Goal: Information Seeking & Learning: Learn about a topic

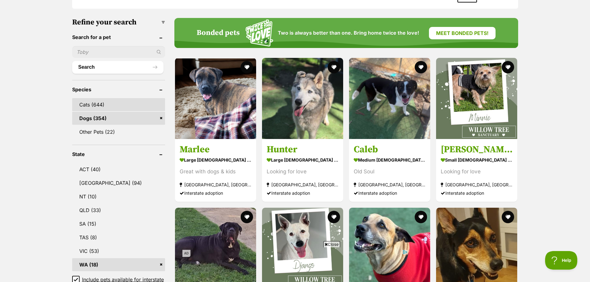
scroll to position [279, 0]
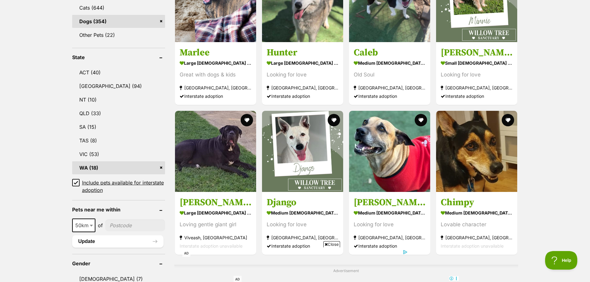
click at [110, 168] on link "WA (18)" at bounding box center [118, 167] width 93 height 13
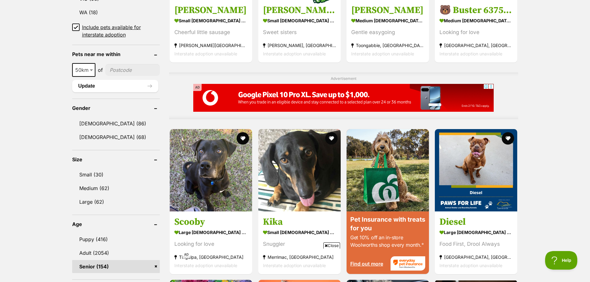
scroll to position [372, 0]
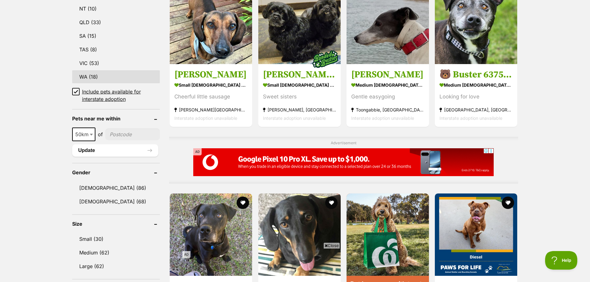
click at [101, 79] on link "WA (18)" at bounding box center [116, 76] width 88 height 13
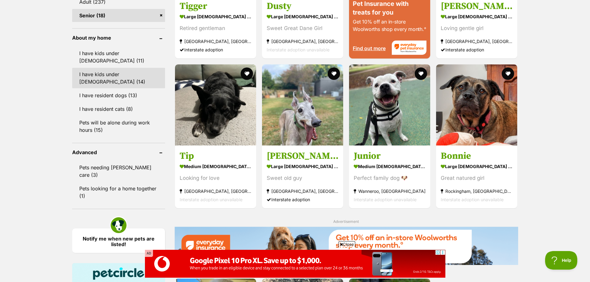
scroll to position [620, 0]
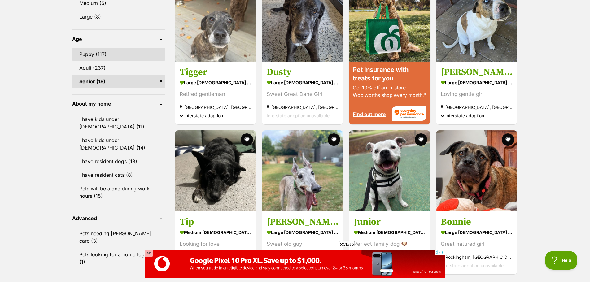
click at [107, 51] on link "Puppy (117)" at bounding box center [118, 54] width 93 height 13
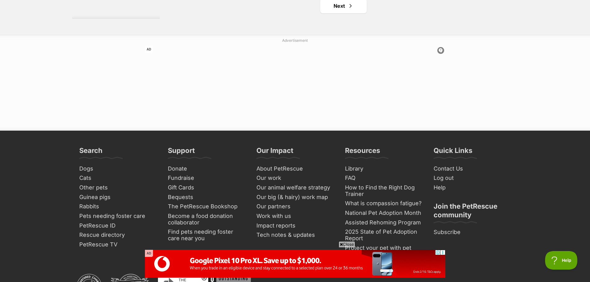
scroll to position [992, 0]
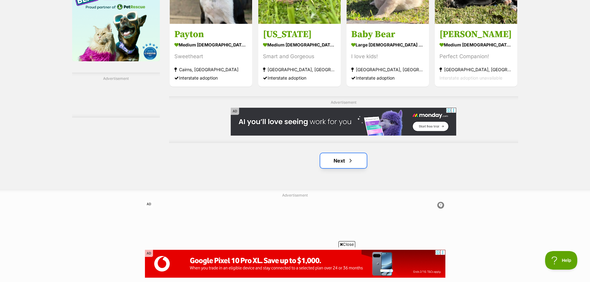
click at [351, 163] on span "Next page" at bounding box center [351, 160] width 6 height 7
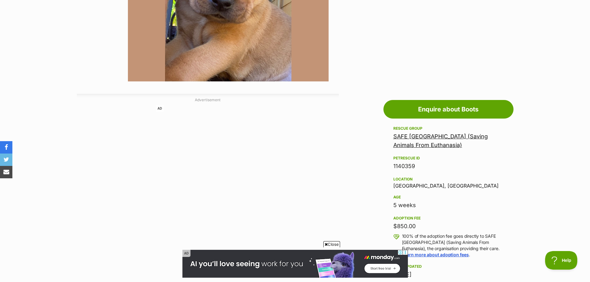
click at [336, 244] on span "Close" at bounding box center [332, 244] width 17 height 6
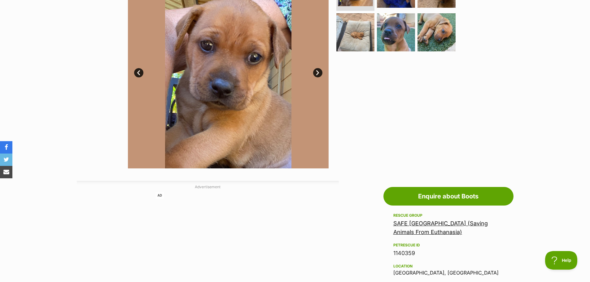
scroll to position [124, 0]
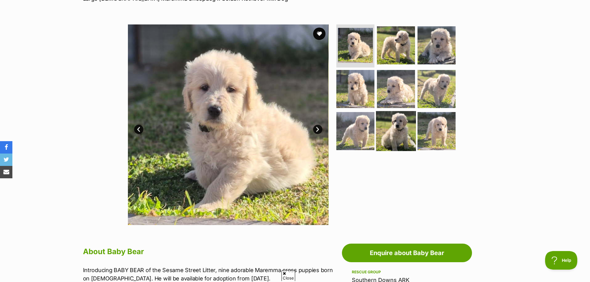
scroll to position [124, 0]
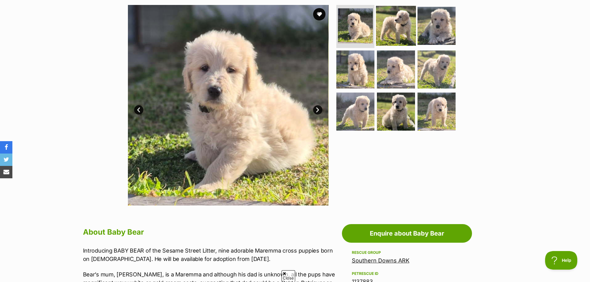
click at [405, 29] on img at bounding box center [396, 26] width 40 height 40
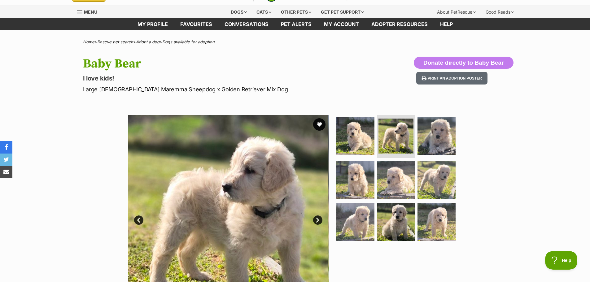
scroll to position [0, 0]
click at [114, 89] on p "Large Male Maremma Sheepdog x Golden Retriever Mix Dog" at bounding box center [214, 89] width 262 height 8
drag, startPoint x: 114, startPoint y: 89, endPoint x: 166, endPoint y: 90, distance: 51.8
click at [166, 90] on p "Large Male Maremma Sheepdog x Golden Retriever Mix Dog" at bounding box center [214, 89] width 262 height 8
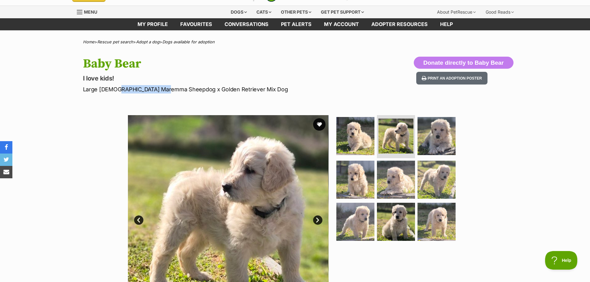
copy p "Maremma Sheepdog"
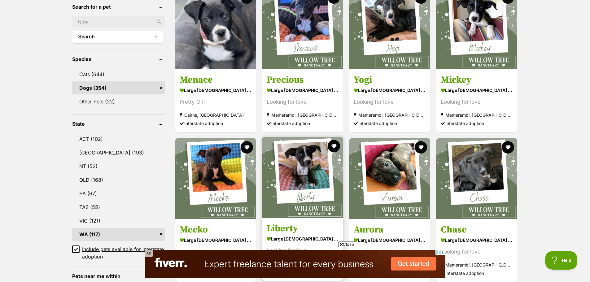
scroll to position [248, 0]
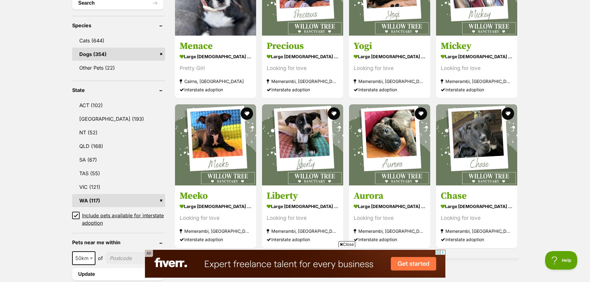
click at [344, 243] on span "Close" at bounding box center [347, 244] width 17 height 6
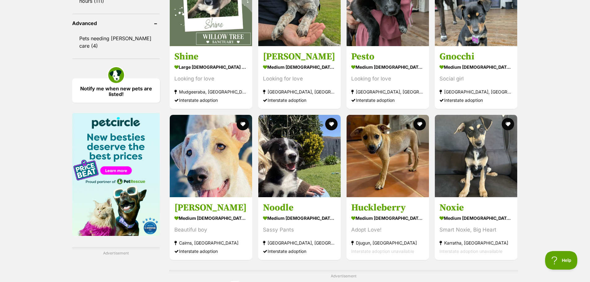
scroll to position [899, 0]
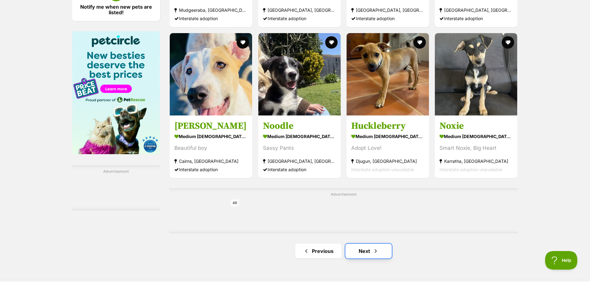
click at [374, 250] on span "Next page" at bounding box center [376, 251] width 6 height 7
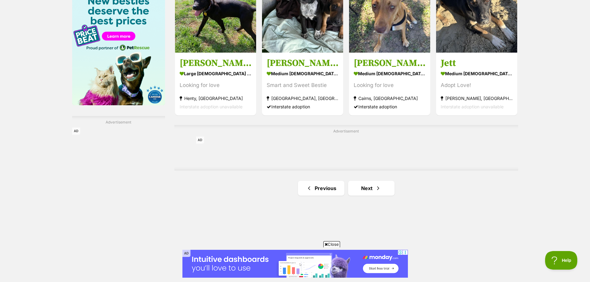
scroll to position [961, 0]
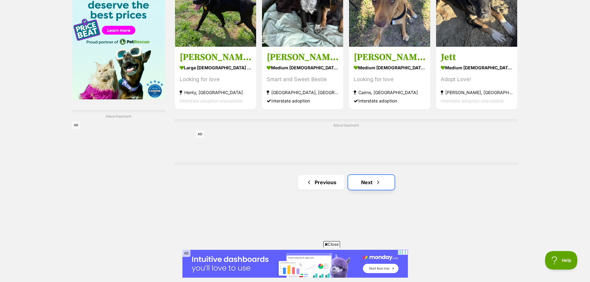
click at [368, 183] on link "Next" at bounding box center [371, 182] width 46 height 15
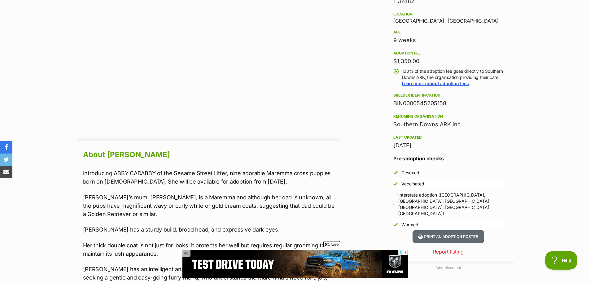
scroll to position [465, 0]
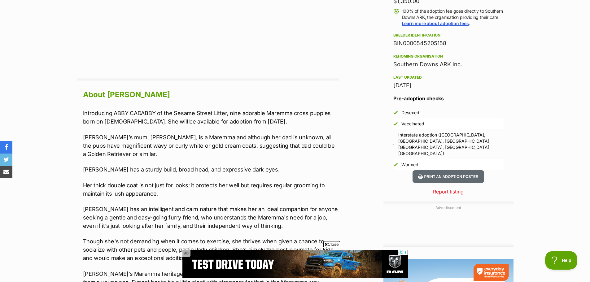
click at [334, 243] on span "Close" at bounding box center [332, 244] width 17 height 6
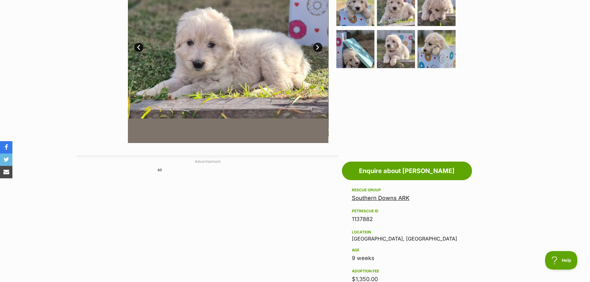
scroll to position [124, 0]
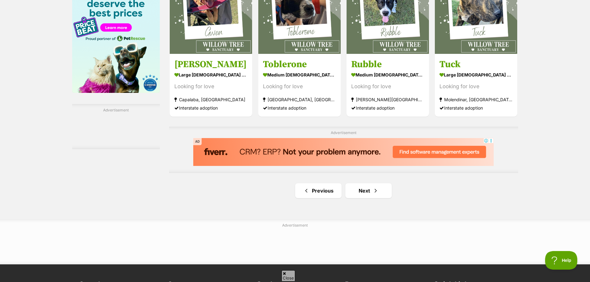
scroll to position [961, 0]
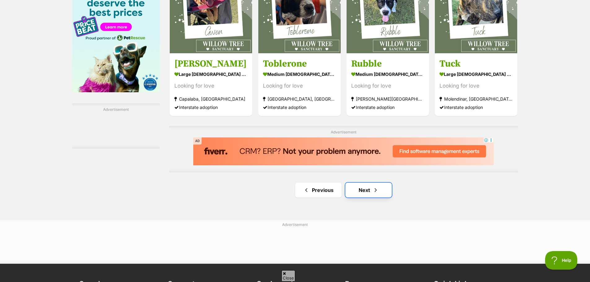
click at [373, 192] on span "Next page" at bounding box center [376, 190] width 6 height 7
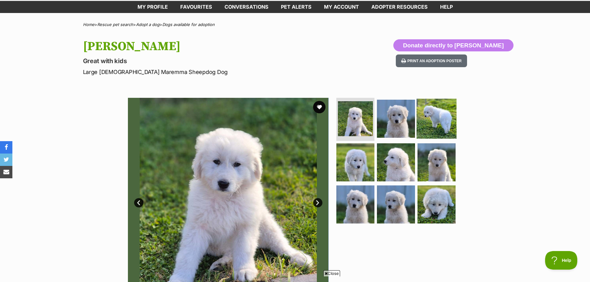
click at [431, 127] on img at bounding box center [437, 119] width 40 height 40
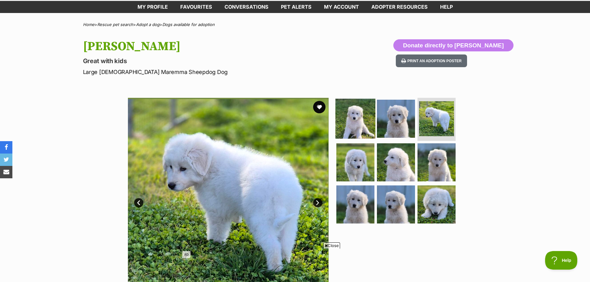
click at [365, 123] on img at bounding box center [356, 119] width 40 height 40
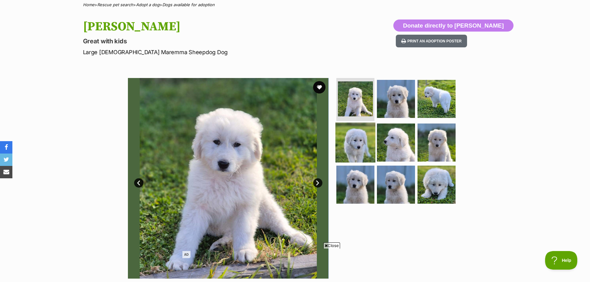
scroll to position [62, 0]
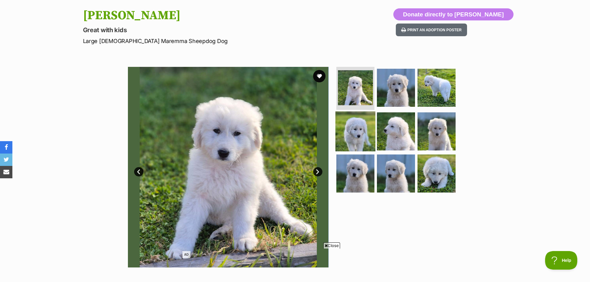
click at [359, 130] on img at bounding box center [356, 132] width 40 height 40
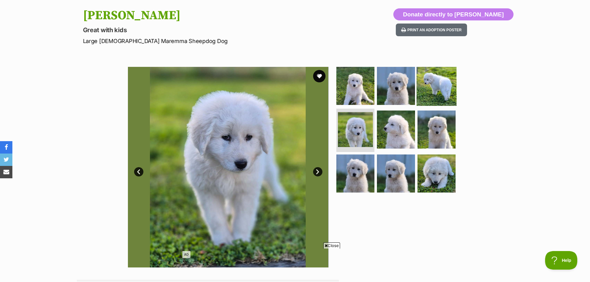
click at [451, 89] on img at bounding box center [437, 86] width 40 height 40
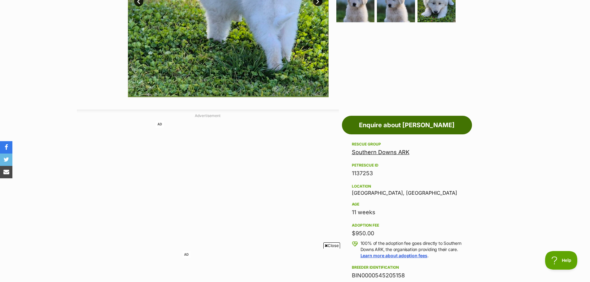
scroll to position [403, 0]
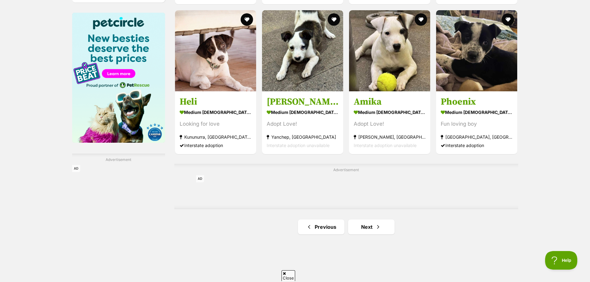
scroll to position [992, 0]
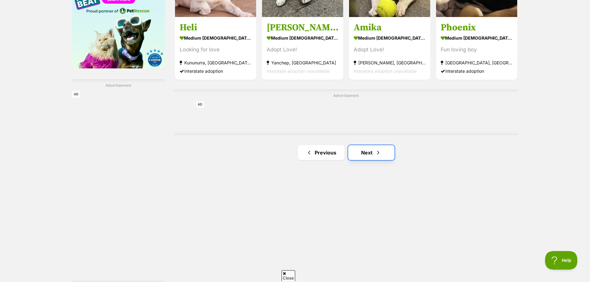
click at [377, 158] on link "Next" at bounding box center [371, 152] width 46 height 15
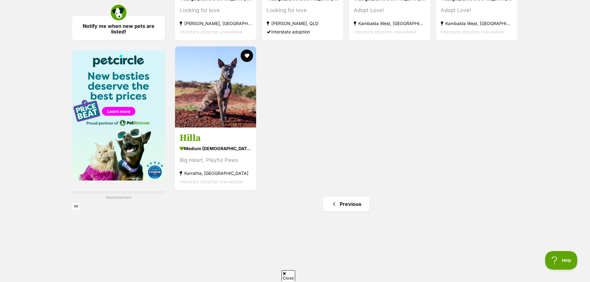
scroll to position [930, 0]
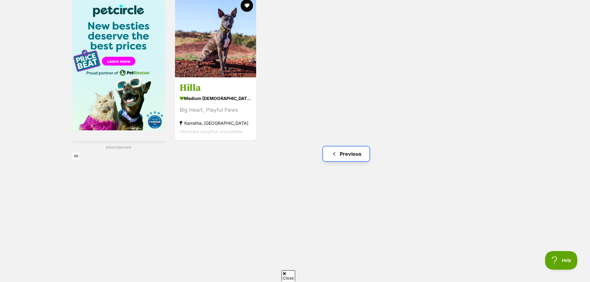
click at [343, 157] on link "Previous" at bounding box center [346, 154] width 46 height 15
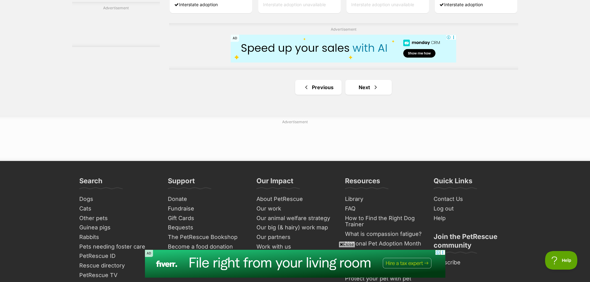
scroll to position [1054, 0]
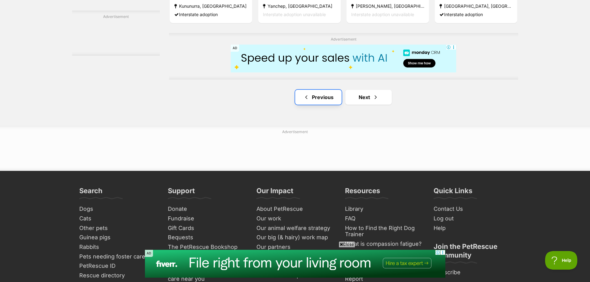
click at [316, 104] on link "Previous" at bounding box center [318, 97] width 46 height 15
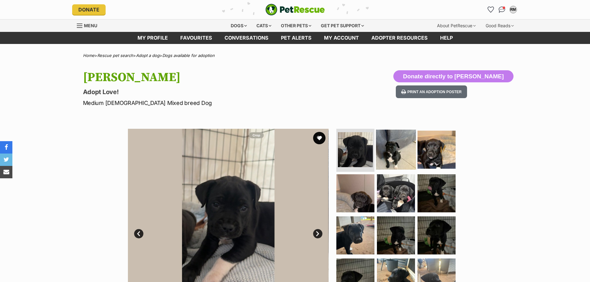
click at [388, 151] on img at bounding box center [396, 150] width 40 height 40
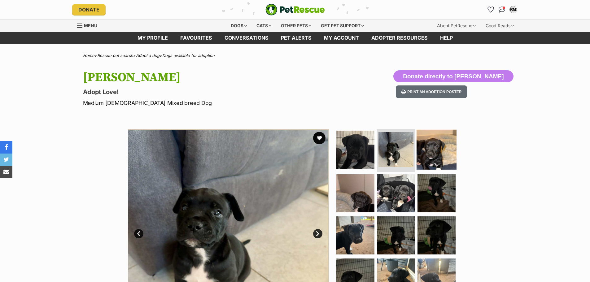
click at [428, 153] on img at bounding box center [437, 150] width 40 height 40
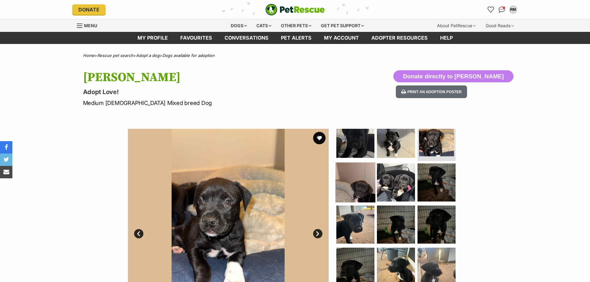
click at [361, 172] on img at bounding box center [356, 183] width 40 height 40
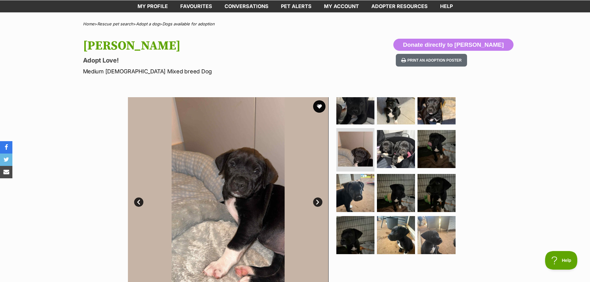
scroll to position [93, 0]
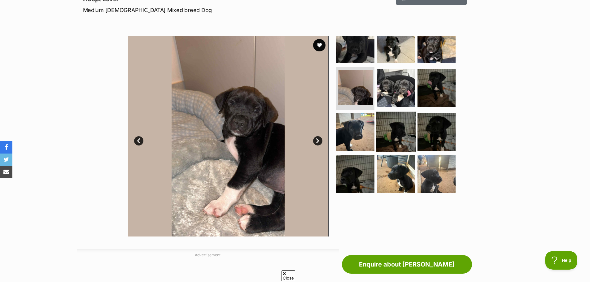
click at [413, 127] on img at bounding box center [396, 132] width 40 height 40
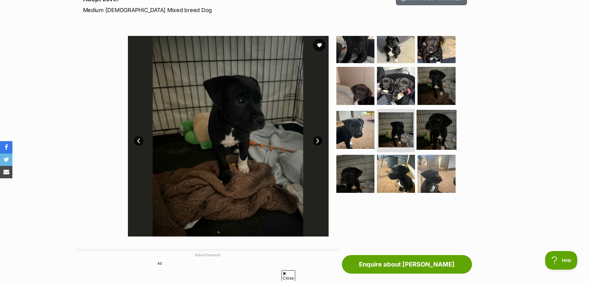
click at [422, 131] on img at bounding box center [437, 130] width 40 height 40
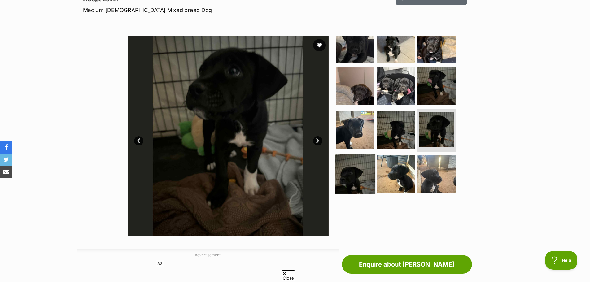
click at [362, 169] on img at bounding box center [356, 174] width 40 height 40
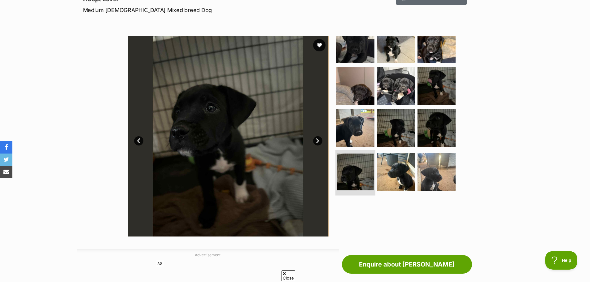
click at [373, 166] on img at bounding box center [355, 172] width 37 height 37
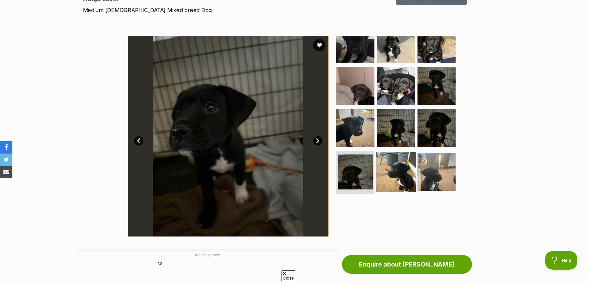
click at [405, 173] on img at bounding box center [396, 172] width 40 height 40
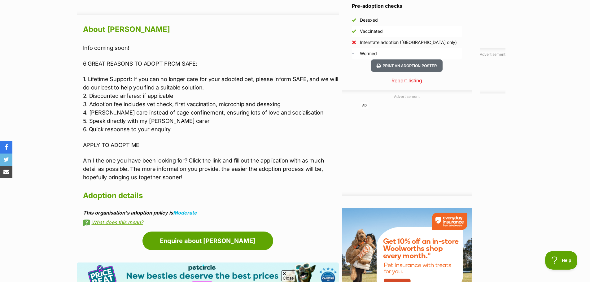
scroll to position [589, 0]
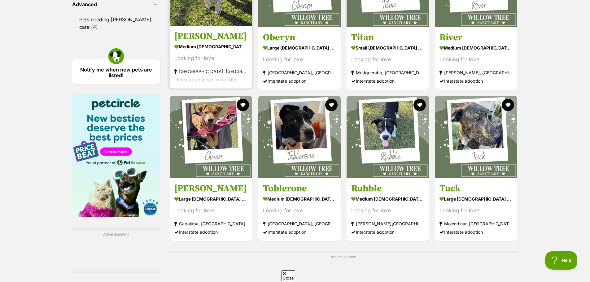
scroll to position [899, 0]
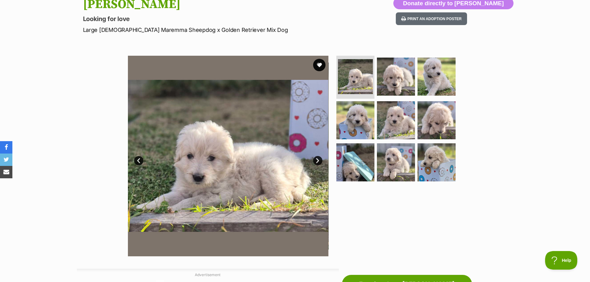
scroll to position [62, 0]
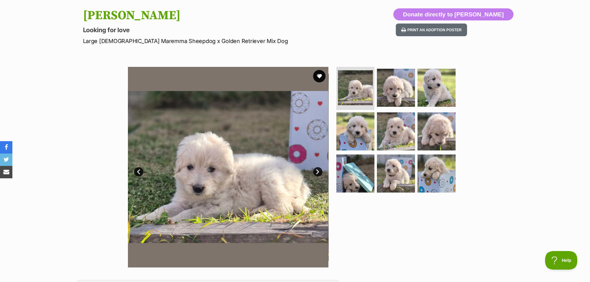
click at [317, 172] on link "Next" at bounding box center [317, 171] width 9 height 9
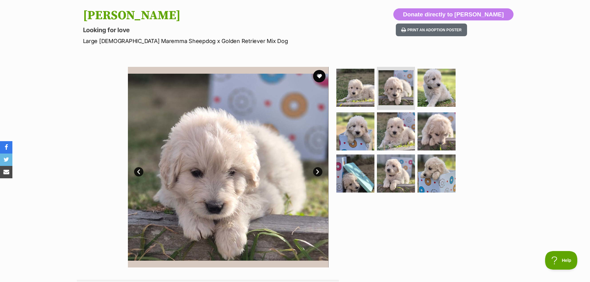
click at [317, 172] on link "Next" at bounding box center [317, 171] width 9 height 9
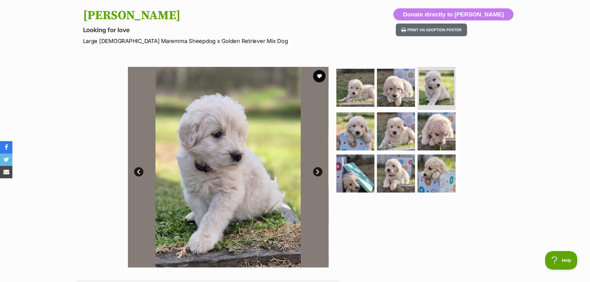
click at [317, 172] on link "Next" at bounding box center [317, 171] width 9 height 9
